Goal: Find contact information: Find contact information

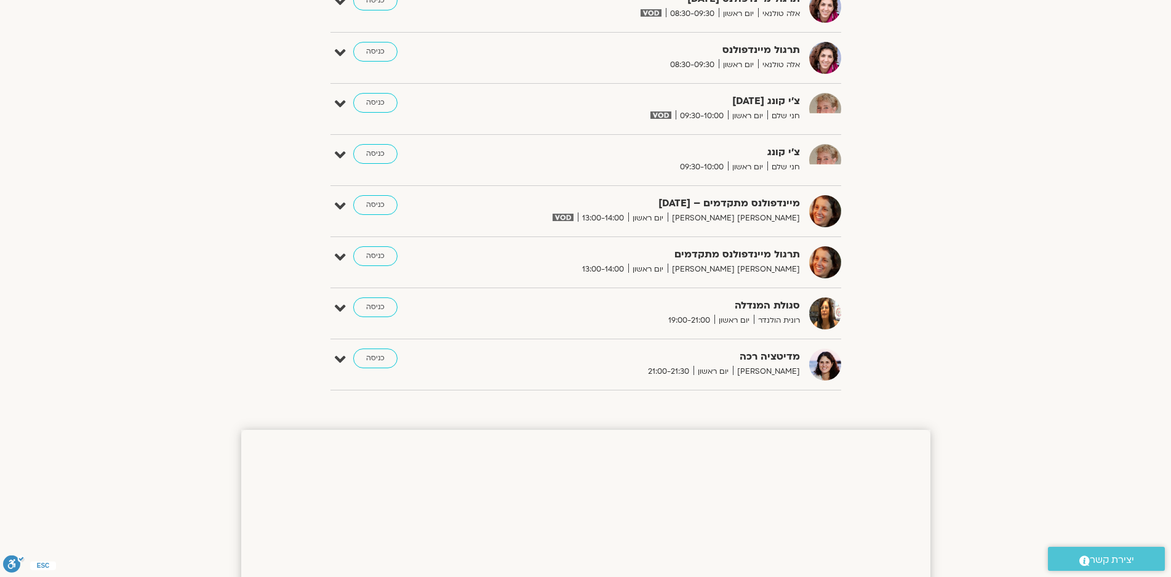
scroll to position [677, 0]
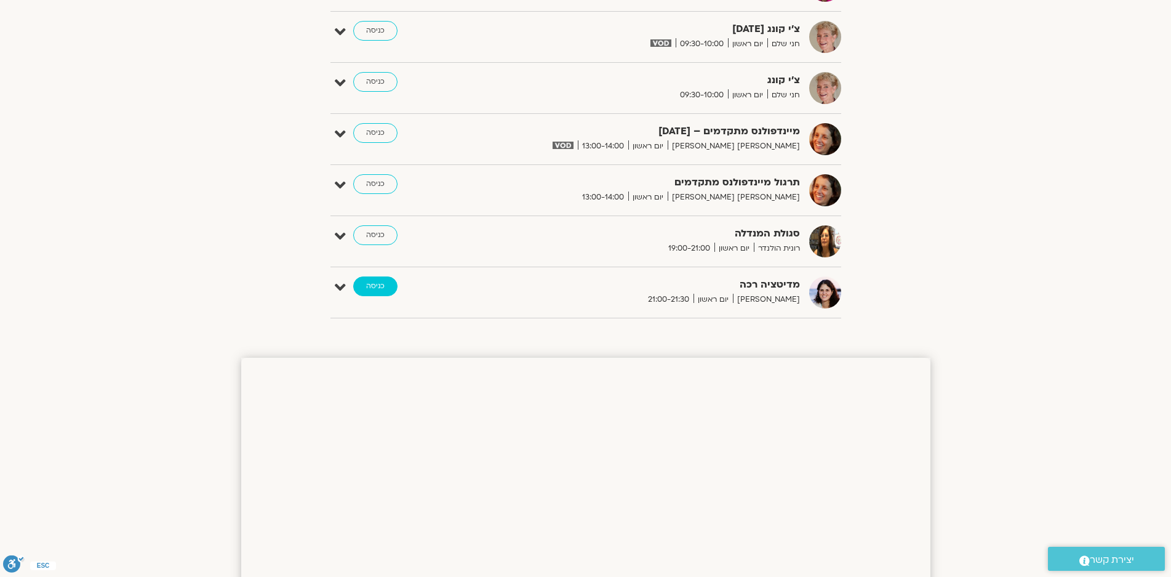
click at [375, 283] on link "כניסה" at bounding box center [375, 286] width 44 height 20
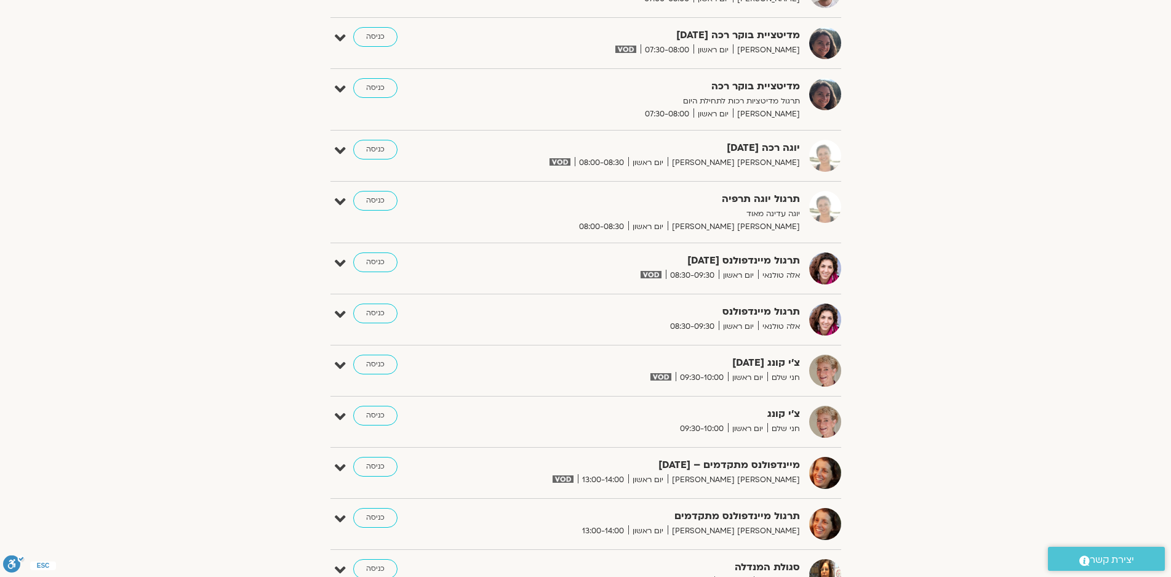
scroll to position [492, 0]
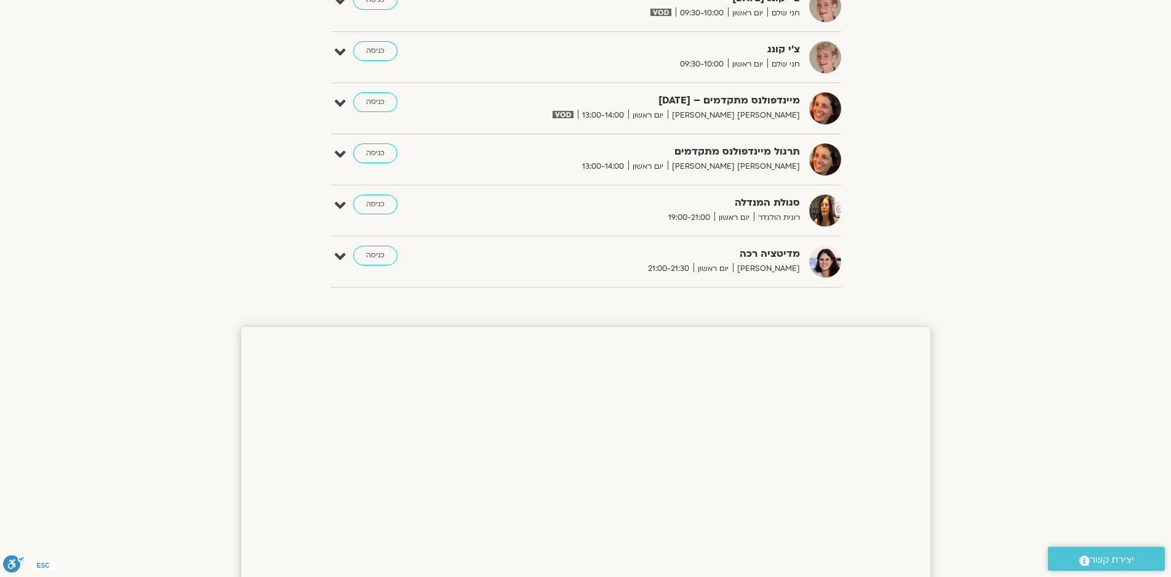
scroll to position [1544, 0]
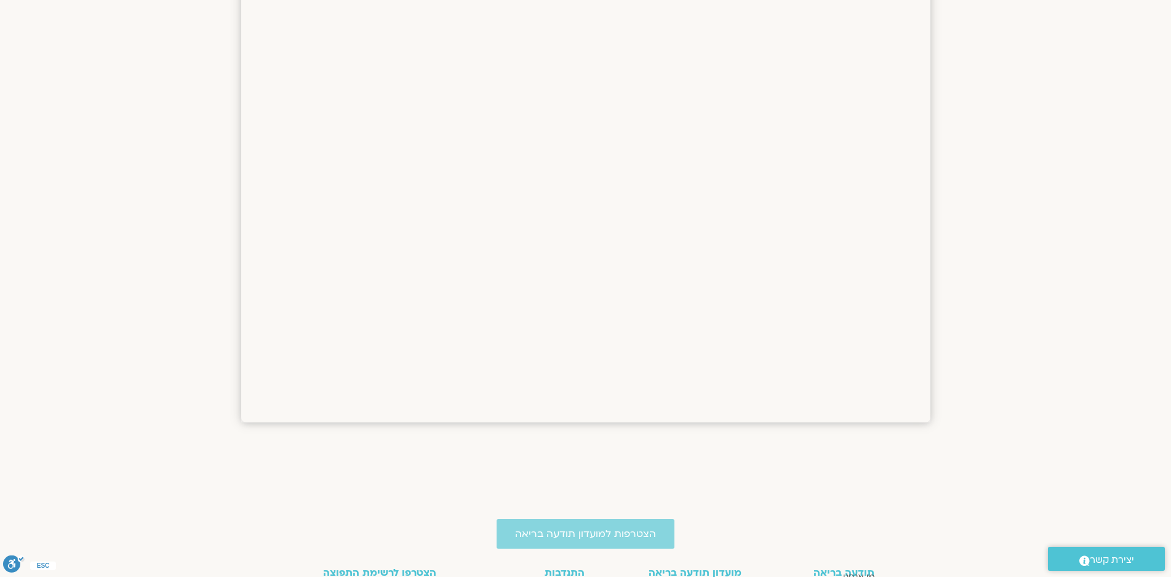
click at [1155, 558] on link ".st0{fill:#FFFFFF;} יצירת קשר" at bounding box center [1106, 558] width 117 height 24
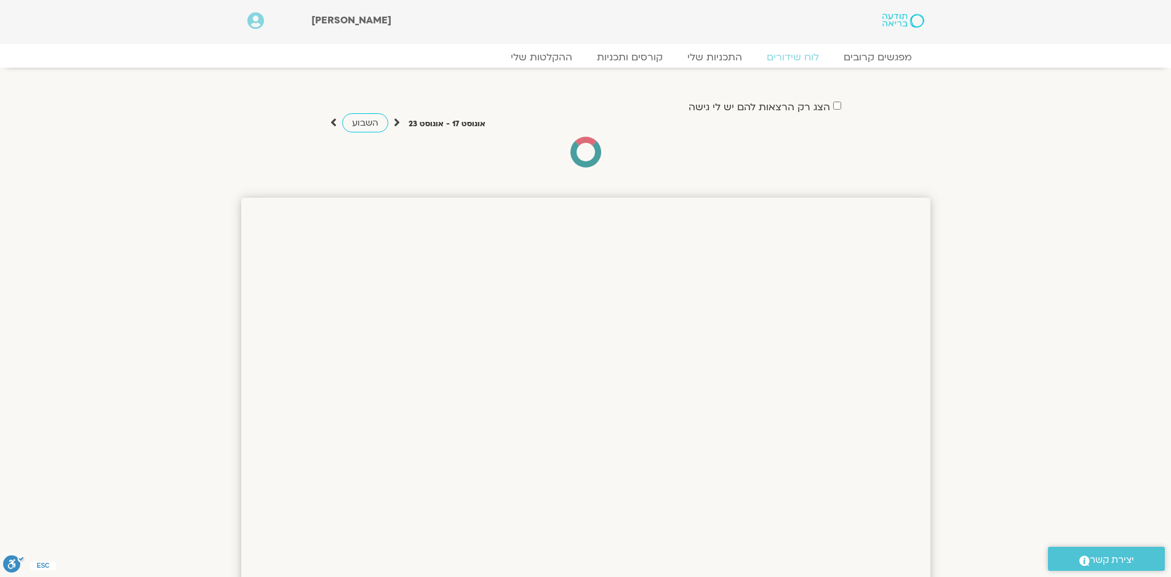
scroll to position [708, 0]
